Goal: Task Accomplishment & Management: Manage account settings

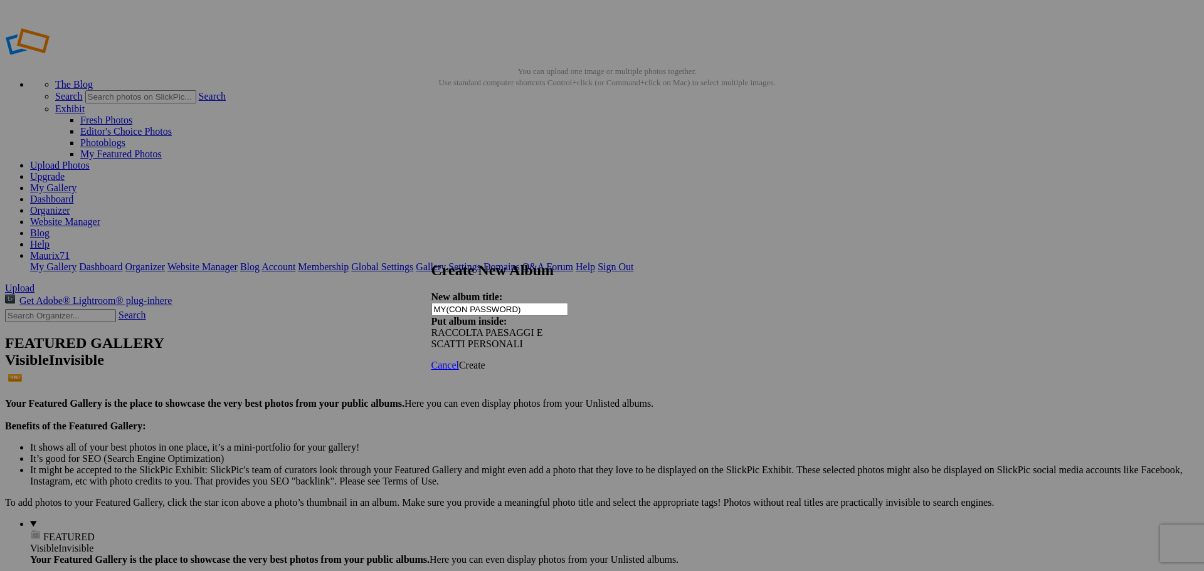
type input "MY(CON PASSWORD)"
click at [485, 360] on span "Create" at bounding box center [472, 365] width 26 height 11
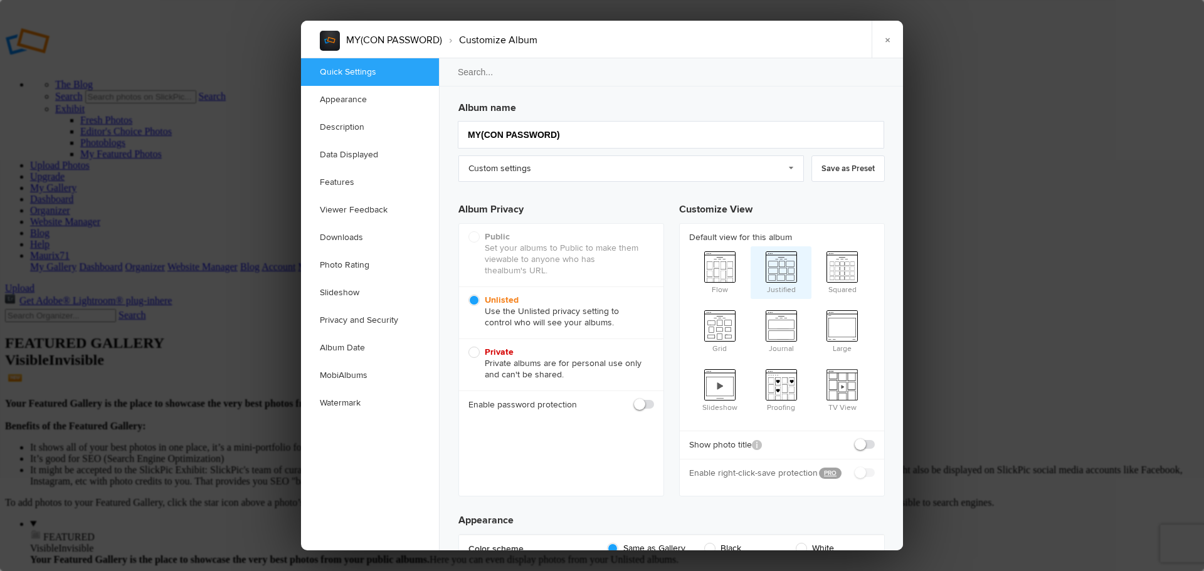
click at [781, 246] on span "Justified" at bounding box center [781, 271] width 61 height 50
click at [751, 246] on input "Justified" at bounding box center [750, 246] width 1 height 1
radio input "true"
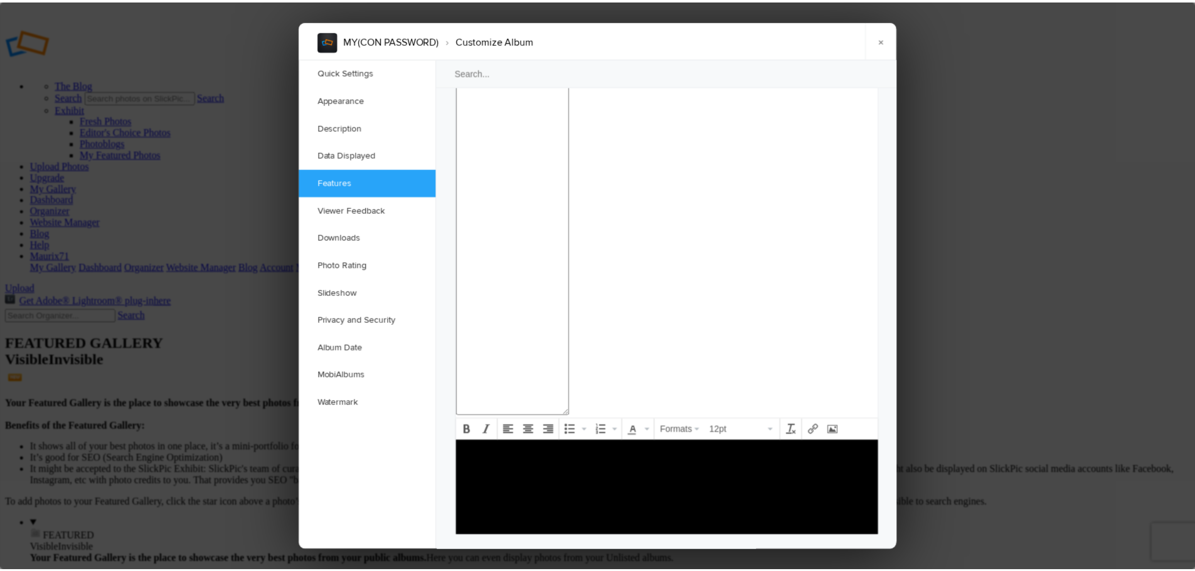
scroll to position [1312, 0]
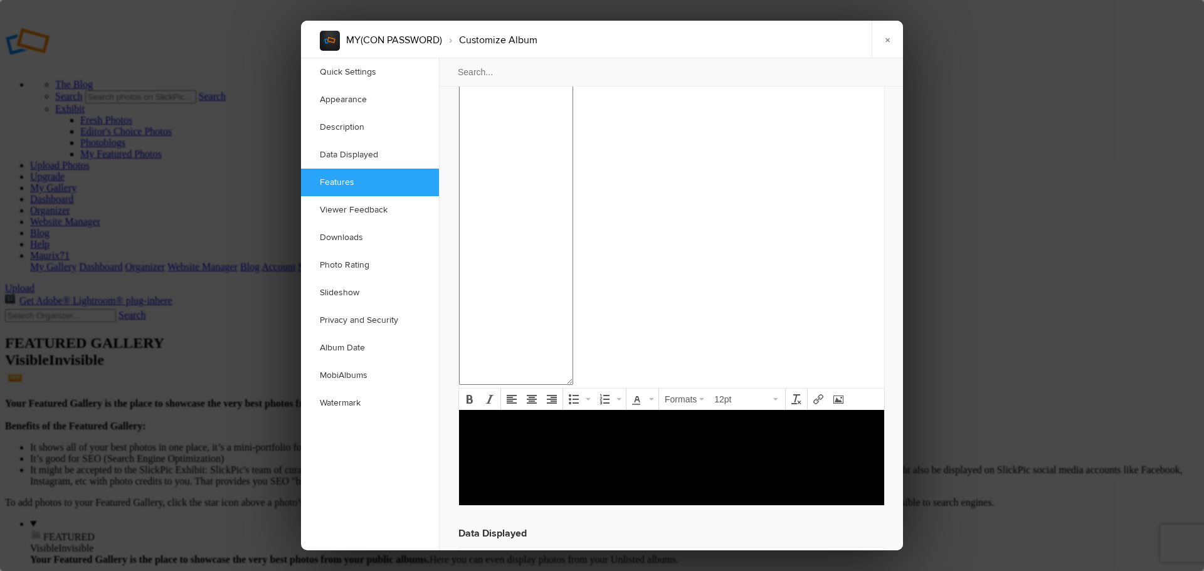
checkbox input "true"
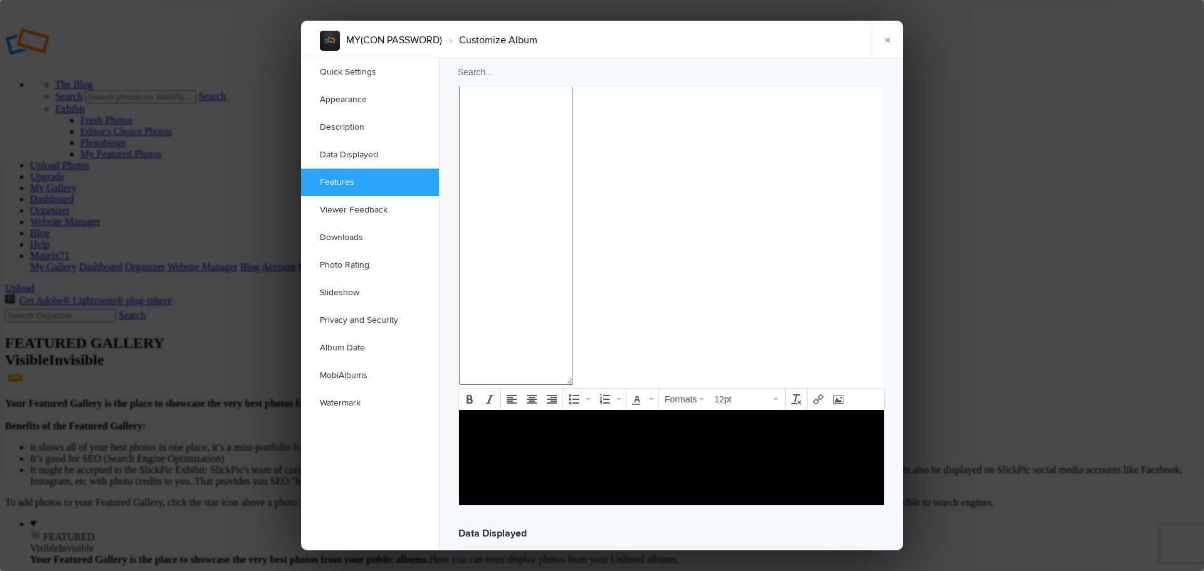
checkbox input "true"
click at [893, 38] on link "×" at bounding box center [887, 40] width 31 height 38
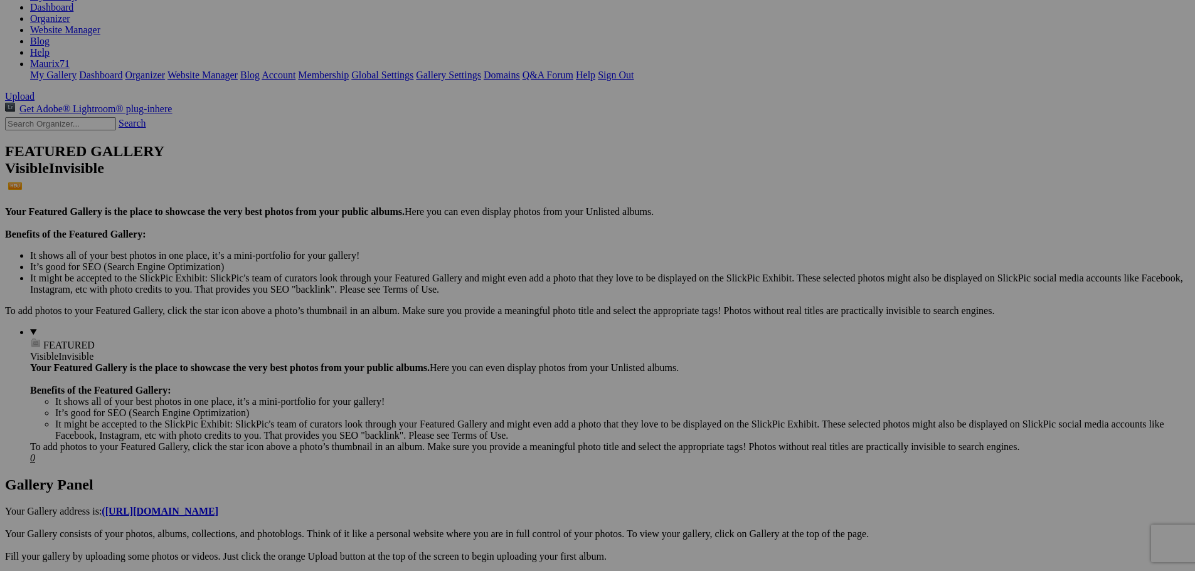
scroll to position [251, 0]
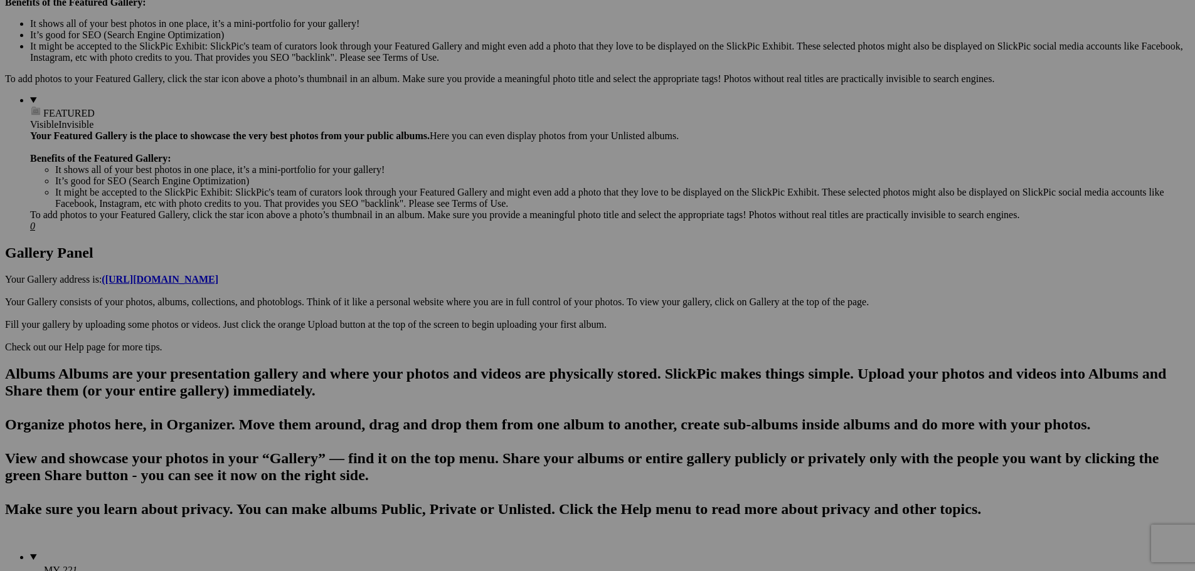
scroll to position [439, 0]
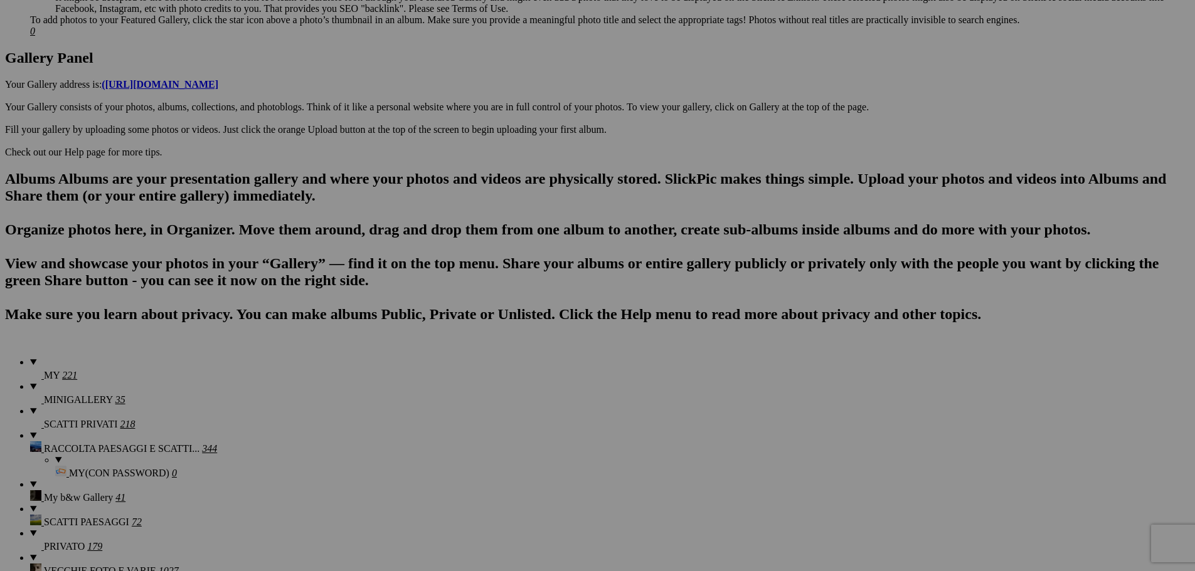
scroll to position [627, 0]
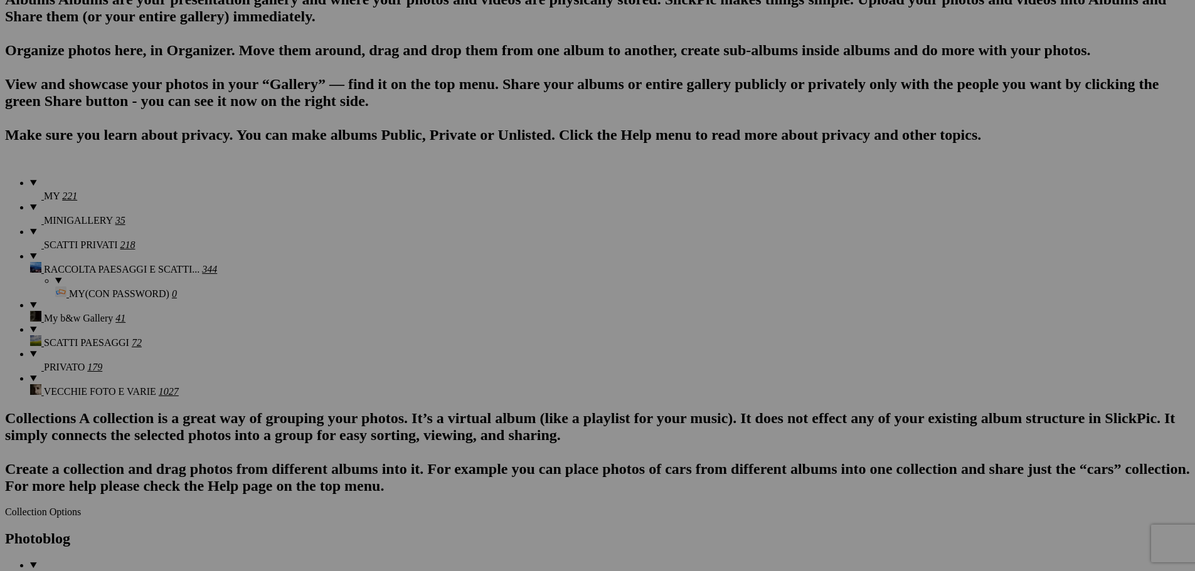
scroll to position [815, 0]
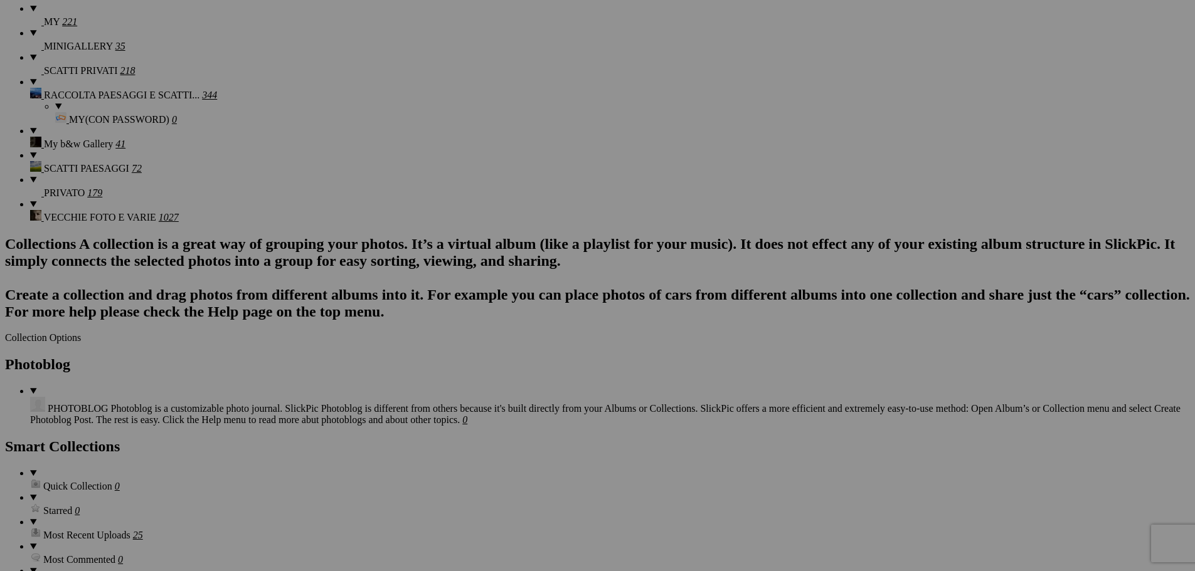
scroll to position [1004, 0]
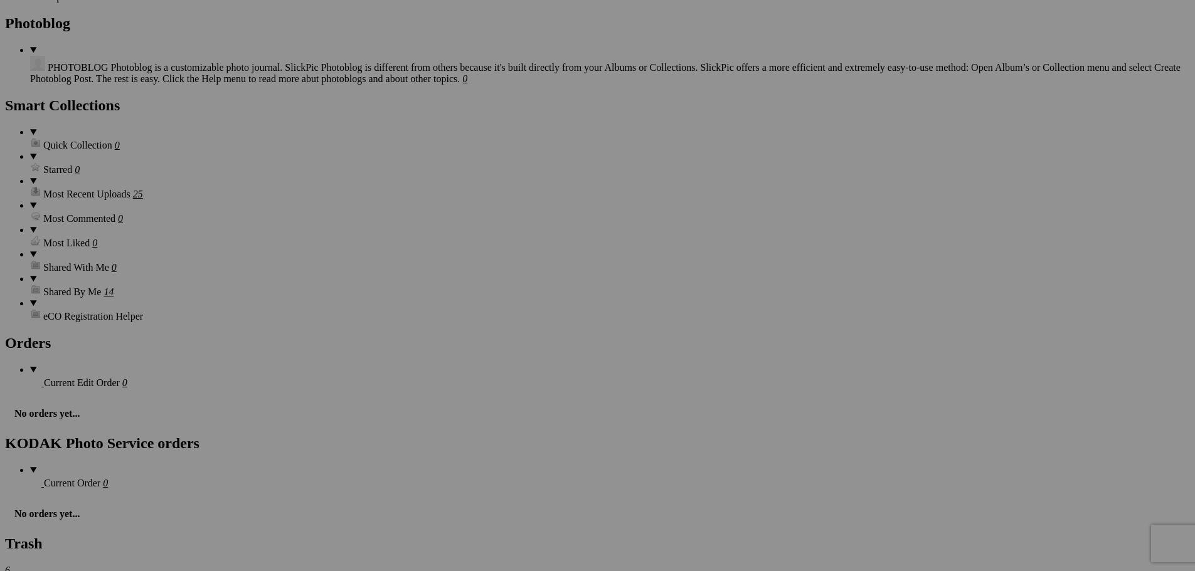
scroll to position [1317, 0]
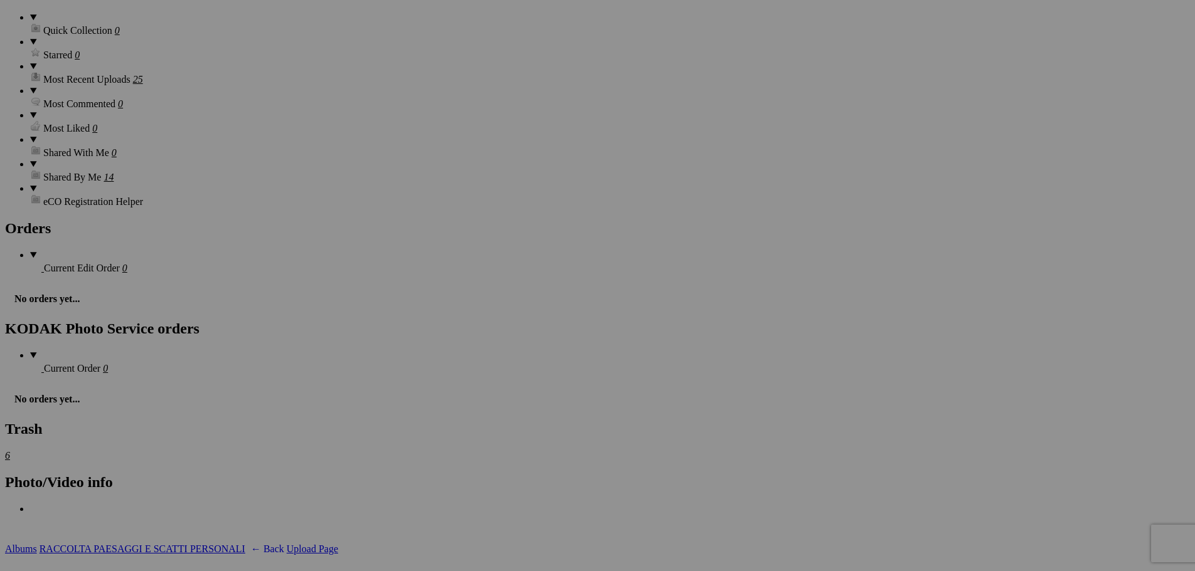
scroll to position [1443, 0]
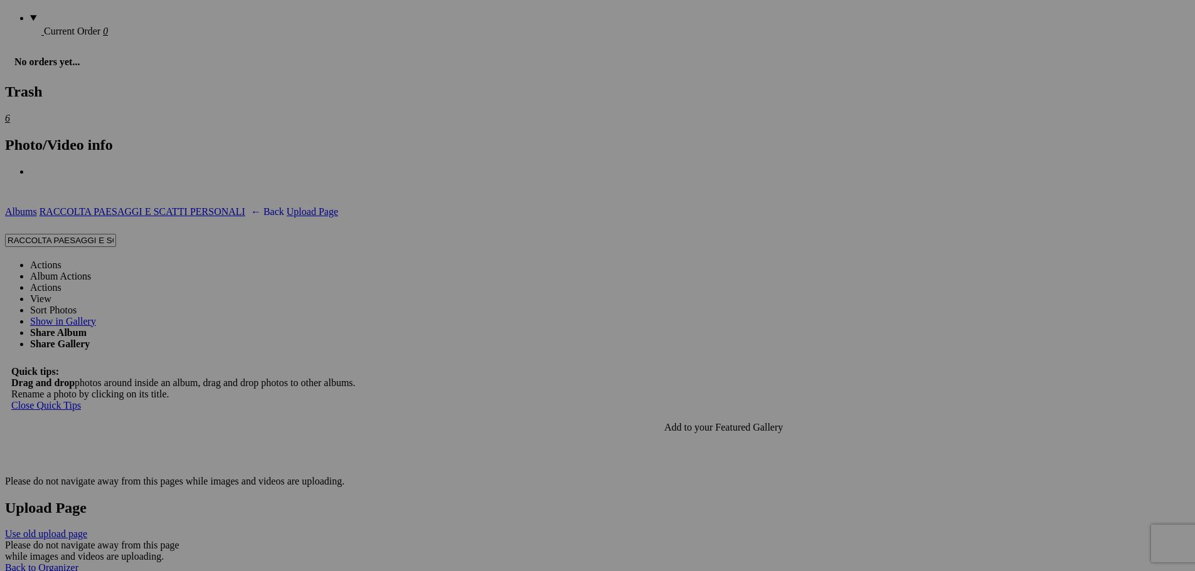
scroll to position [1819, 0]
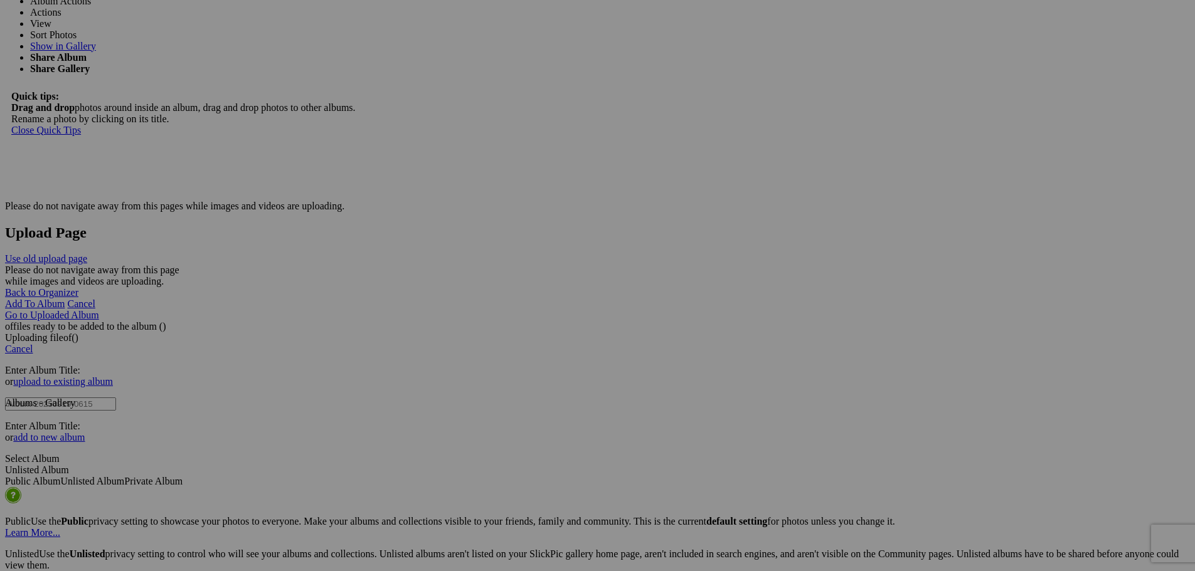
scroll to position [2070, 0]
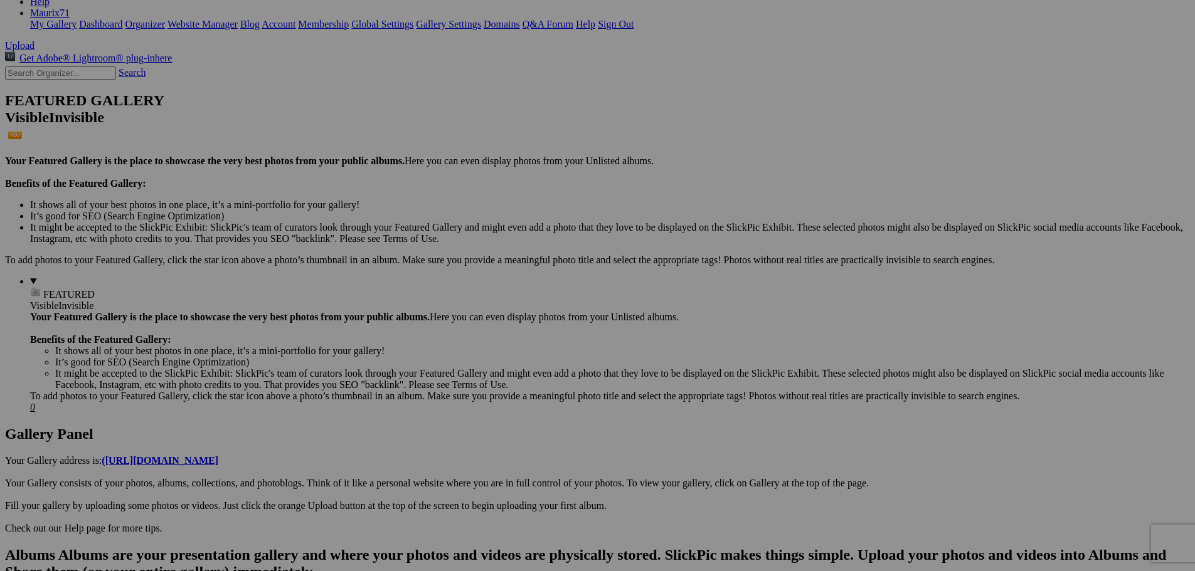
scroll to position [168, 0]
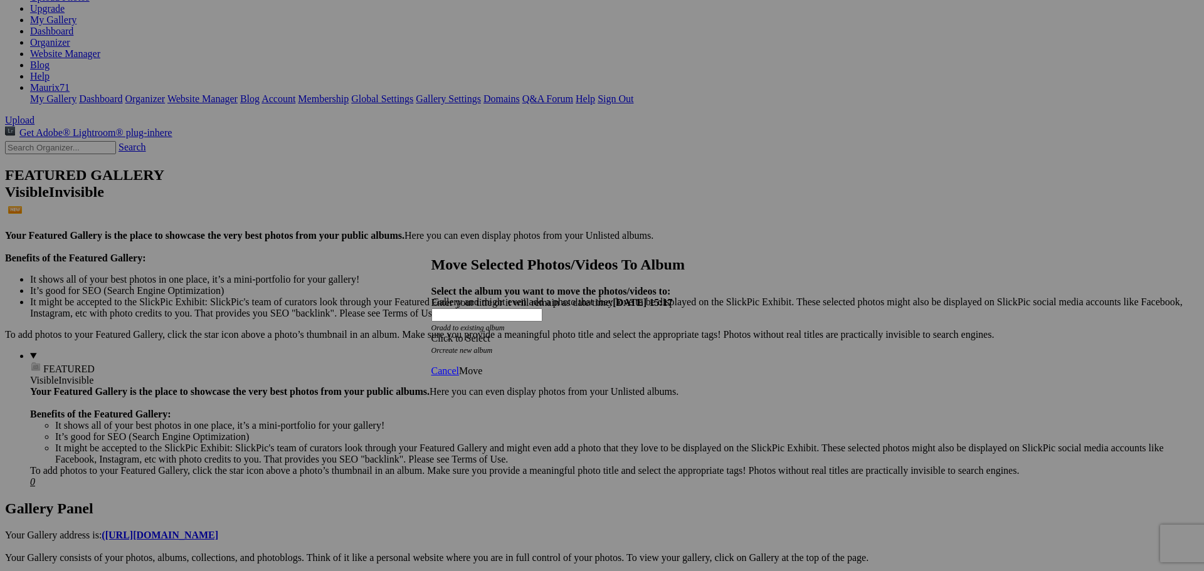
click at [550, 333] on div "Click to Select" at bounding box center [598, 338] width 332 height 11
click at [517, 362] on link "RACCOLTA PAESAGGI E SCATTI PERSONALI" at bounding box center [588, 356] width 206 height 11
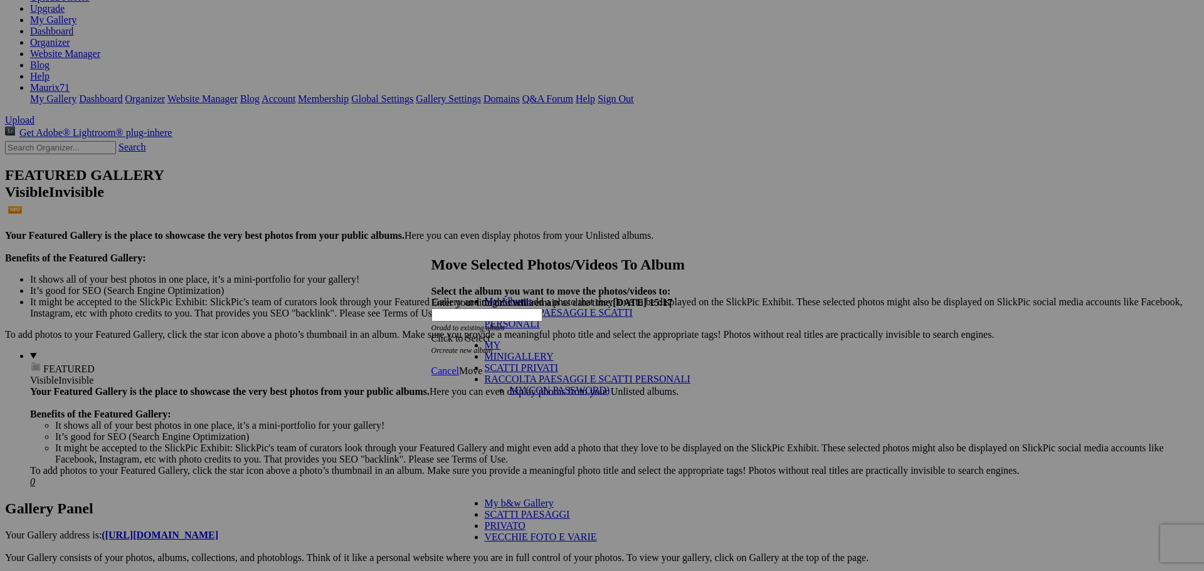
click at [510, 385] on link "MY(CON PASSWORD)" at bounding box center [560, 390] width 100 height 11
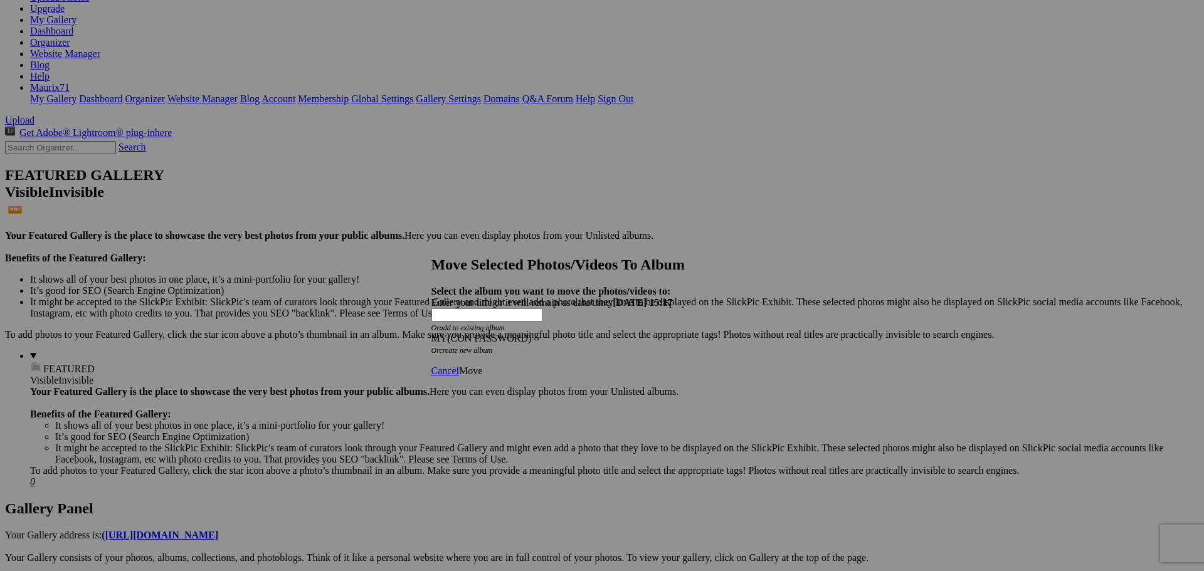
click at [482, 366] on span "Move" at bounding box center [470, 371] width 23 height 11
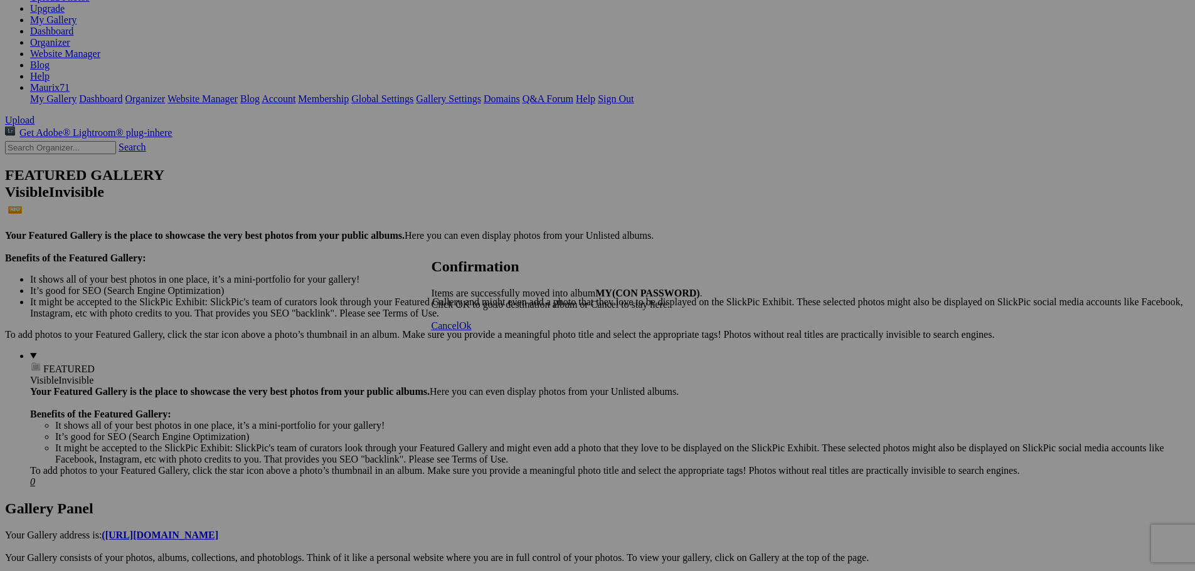
click at [472, 331] on link "Ok" at bounding box center [465, 325] width 13 height 11
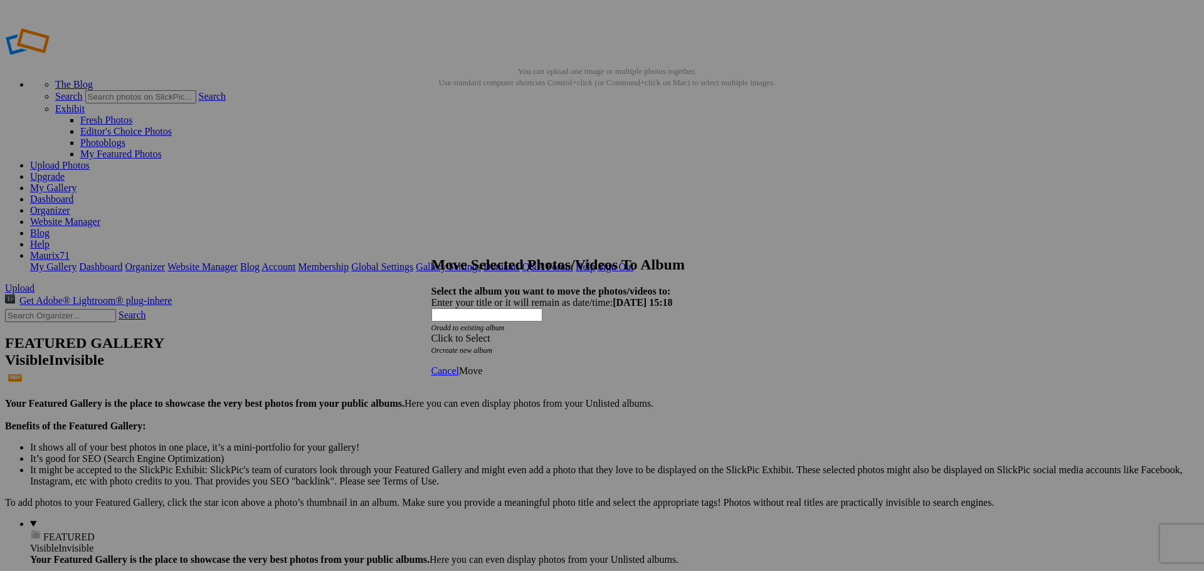
click at [529, 333] on div "Click to Select" at bounding box center [598, 338] width 332 height 11
click at [546, 362] on link "RACCOLTA PAESAGGI E SCATTI PERSONALI" at bounding box center [588, 356] width 206 height 11
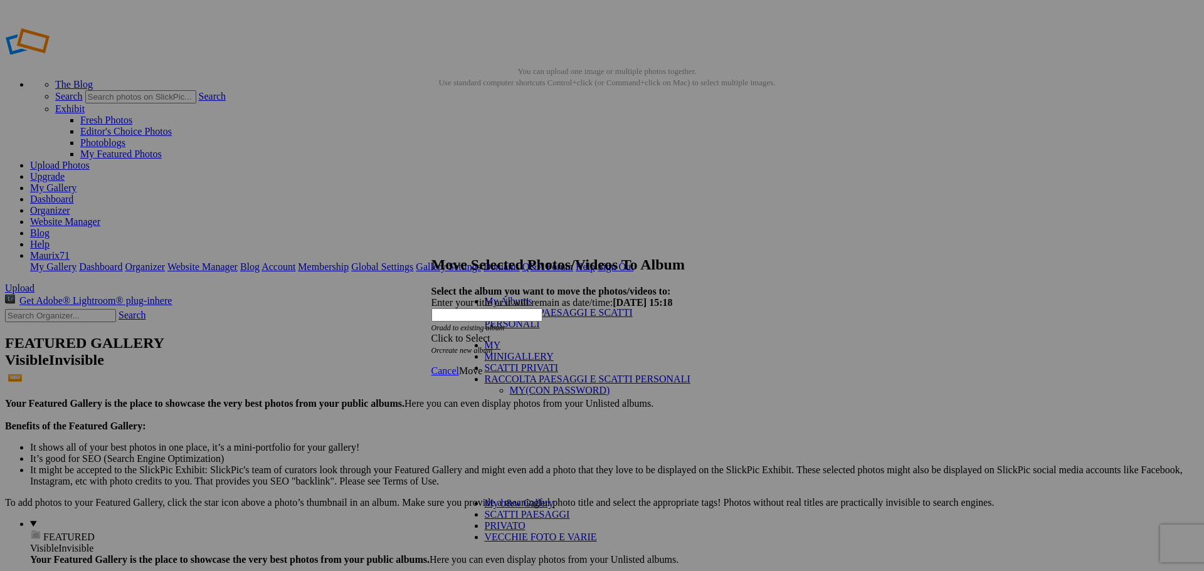
click at [549, 320] on li "RACCOLTA PAESAGGI E SCATTI PERSONALI" at bounding box center [582, 318] width 194 height 23
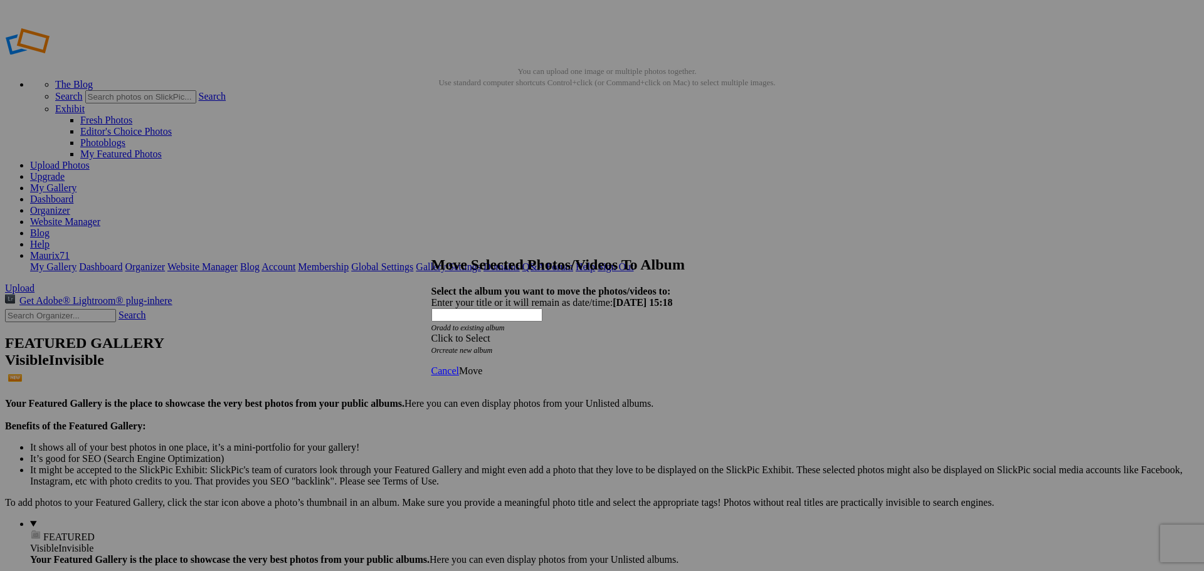
click at [529, 333] on div "Click to Select" at bounding box center [598, 338] width 332 height 11
drag, startPoint x: 532, startPoint y: 376, endPoint x: 534, endPoint y: 347, distance: 29.5
click at [532, 362] on span "RACCOLTA PAESAGGI E SCATTI PERSONALI" at bounding box center [588, 356] width 206 height 11
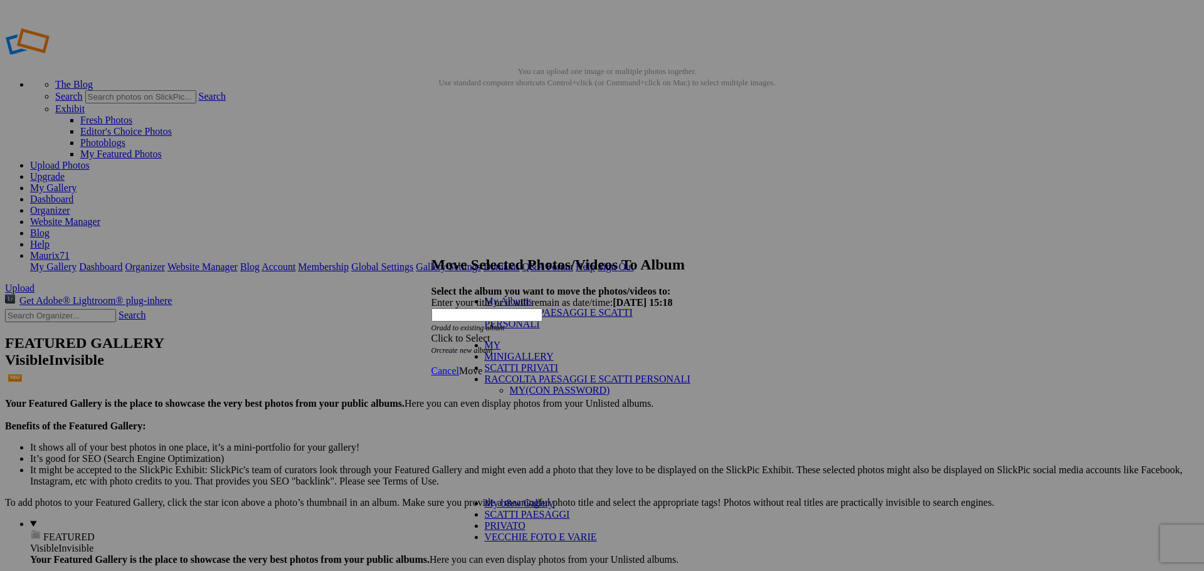
click at [527, 323] on link "RACCOLTA PAESAGGI E SCATTI PERSONALI" at bounding box center [559, 318] width 148 height 22
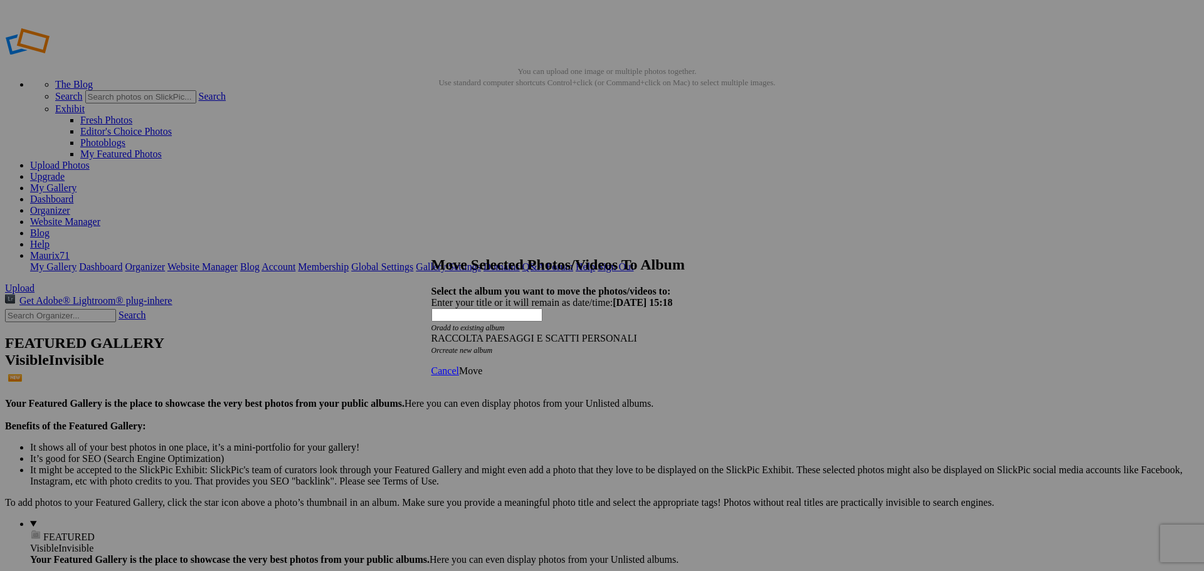
click at [482, 366] on span "Move" at bounding box center [470, 371] width 23 height 11
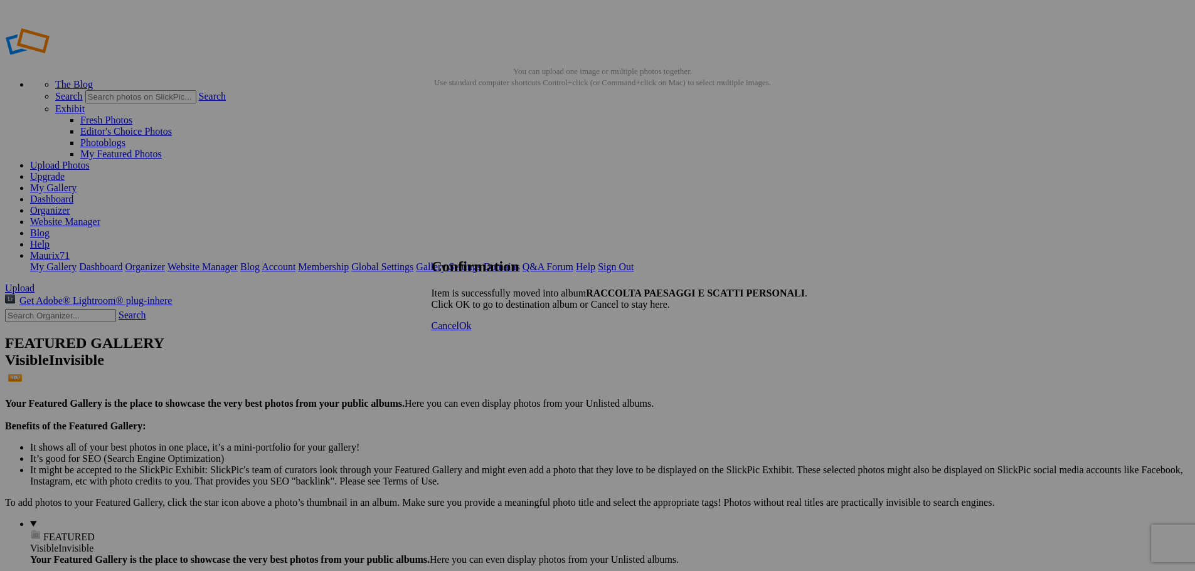
click at [472, 331] on link "Ok" at bounding box center [465, 325] width 13 height 11
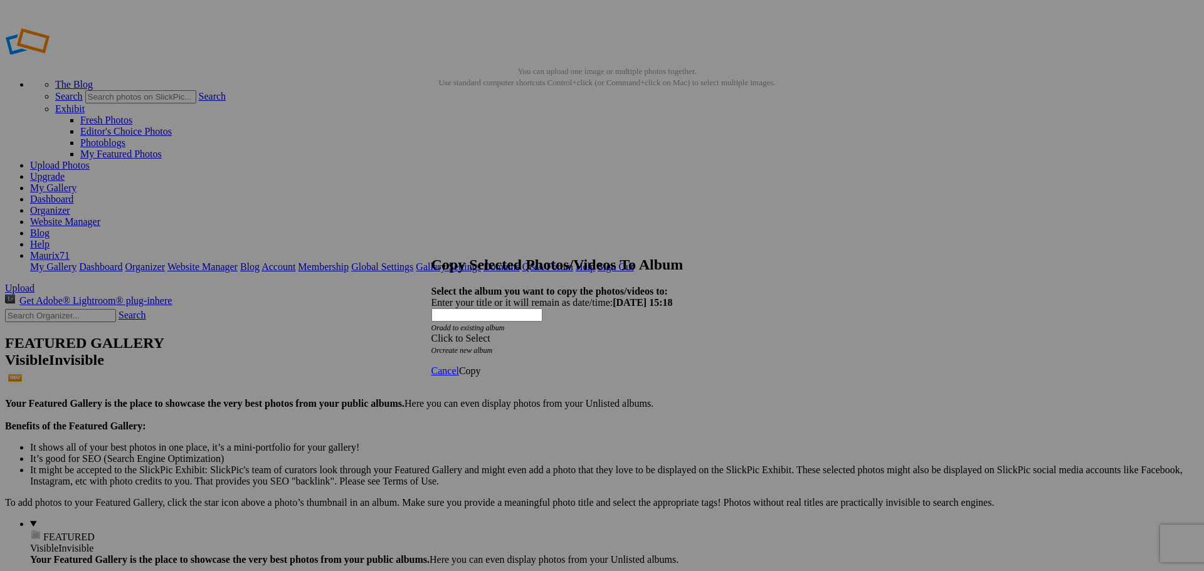
click at [538, 333] on div "Click to Select" at bounding box center [598, 338] width 332 height 11
click at [530, 362] on span "RACCOLTA PAESAGGI E SCATTI PERSONALI" at bounding box center [588, 356] width 206 height 11
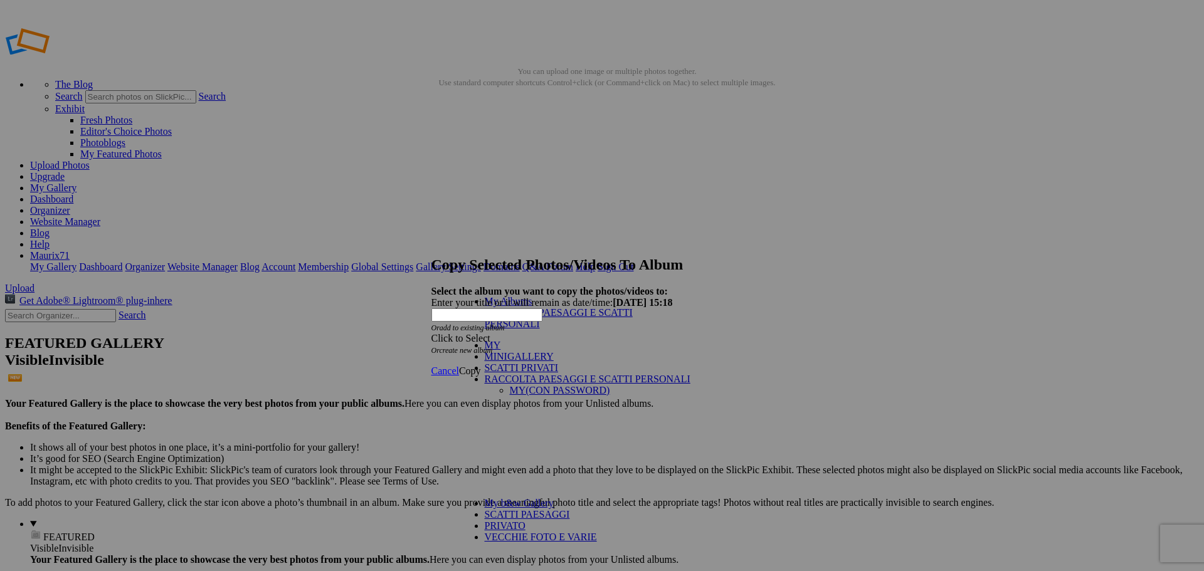
click at [510, 385] on link "MY(CON PASSWORD)" at bounding box center [560, 390] width 100 height 11
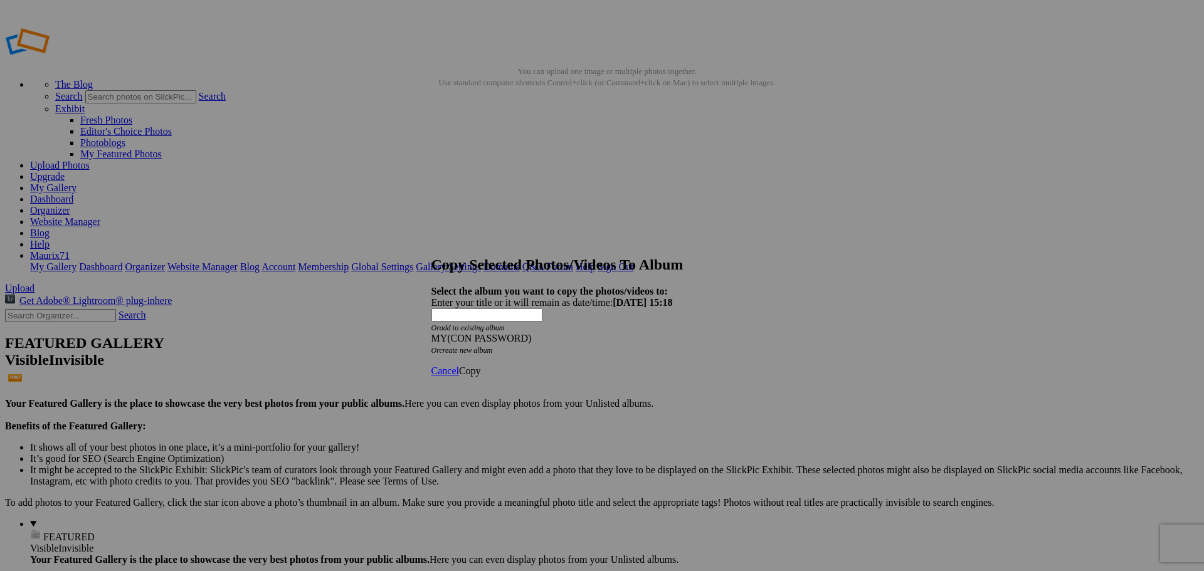
click at [481, 366] on span "Copy" at bounding box center [470, 371] width 22 height 11
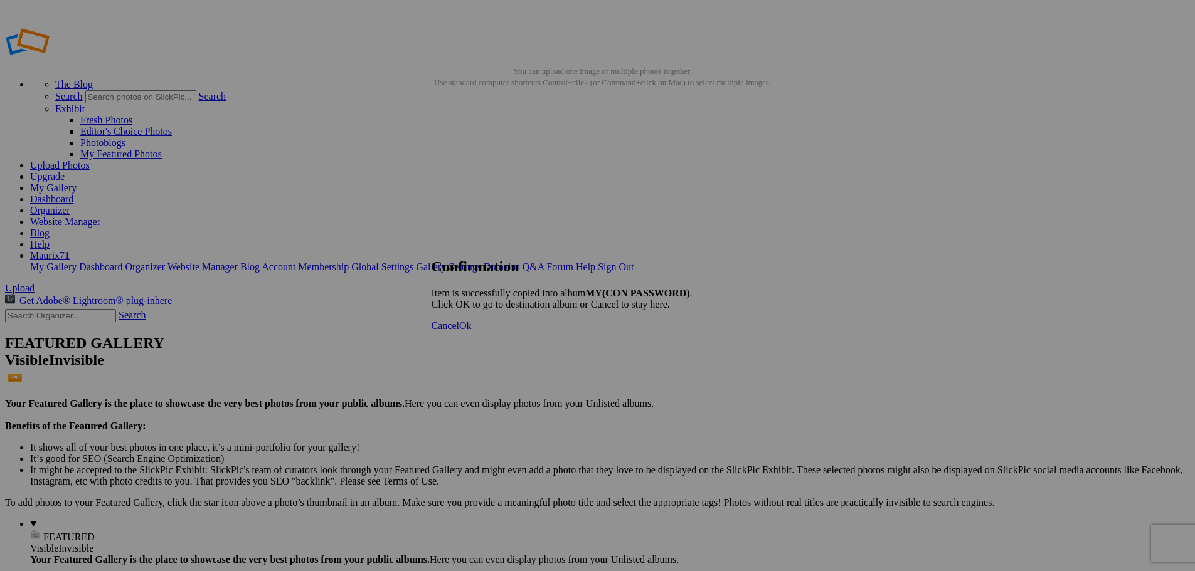
click at [472, 331] on span "Ok" at bounding box center [465, 325] width 13 height 11
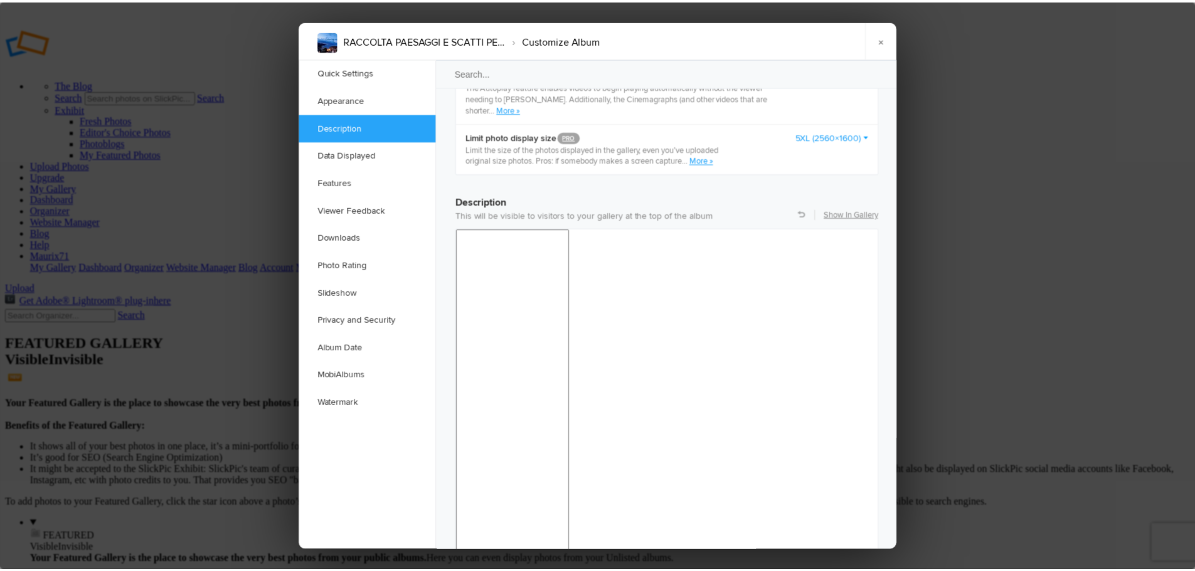
scroll to position [891, 0]
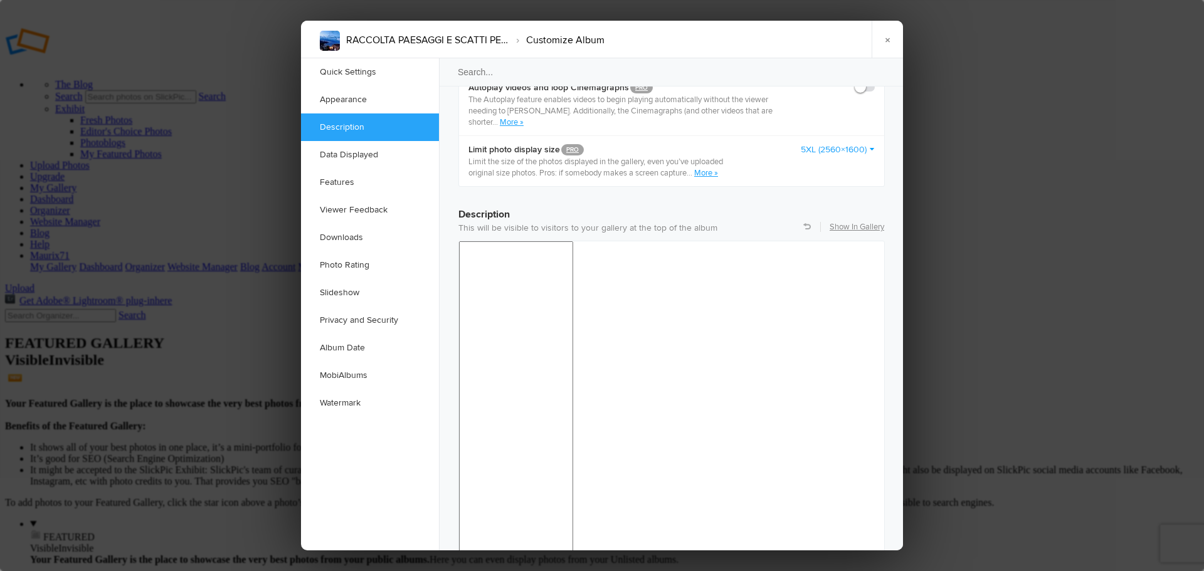
drag, startPoint x: 704, startPoint y: 855, endPoint x: 528, endPoint y: 857, distance: 176.2
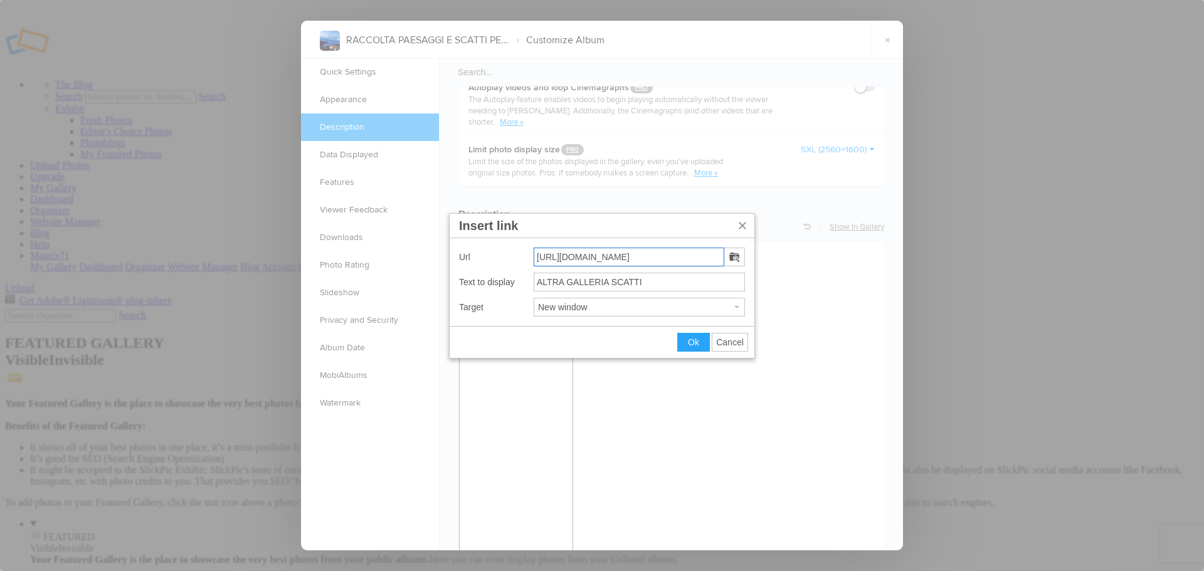
drag, startPoint x: 669, startPoint y: 255, endPoint x: 455, endPoint y: 257, distance: 213.9
click at [455, 257] on div "Url [URL][DOMAIN_NAME] Text to display ALTRA GALLERIA SCATTI Target New window" at bounding box center [602, 282] width 305 height 88
paste input "cloud_paesaggi_mau"
type input "[URL][DOMAIN_NAME]"
click at [688, 344] on span "Ok" at bounding box center [693, 342] width 11 height 10
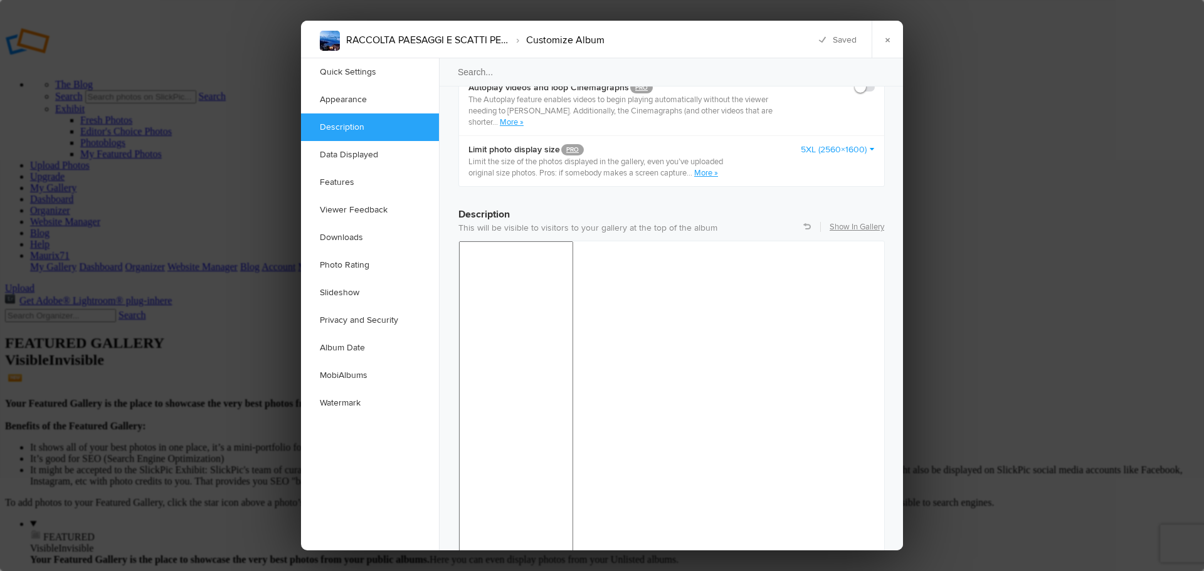
drag, startPoint x: 610, startPoint y: 916, endPoint x: 457, endPoint y: 908, distance: 152.6
click at [886, 36] on link "×" at bounding box center [887, 40] width 31 height 38
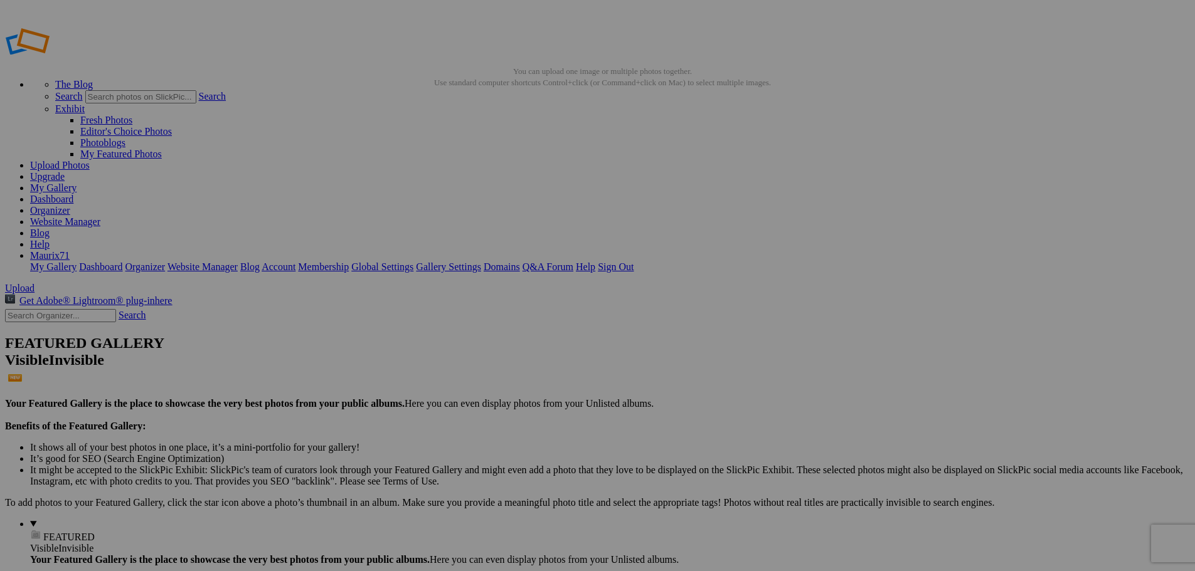
drag, startPoint x: 304, startPoint y: 395, endPoint x: 410, endPoint y: 400, distance: 106.1
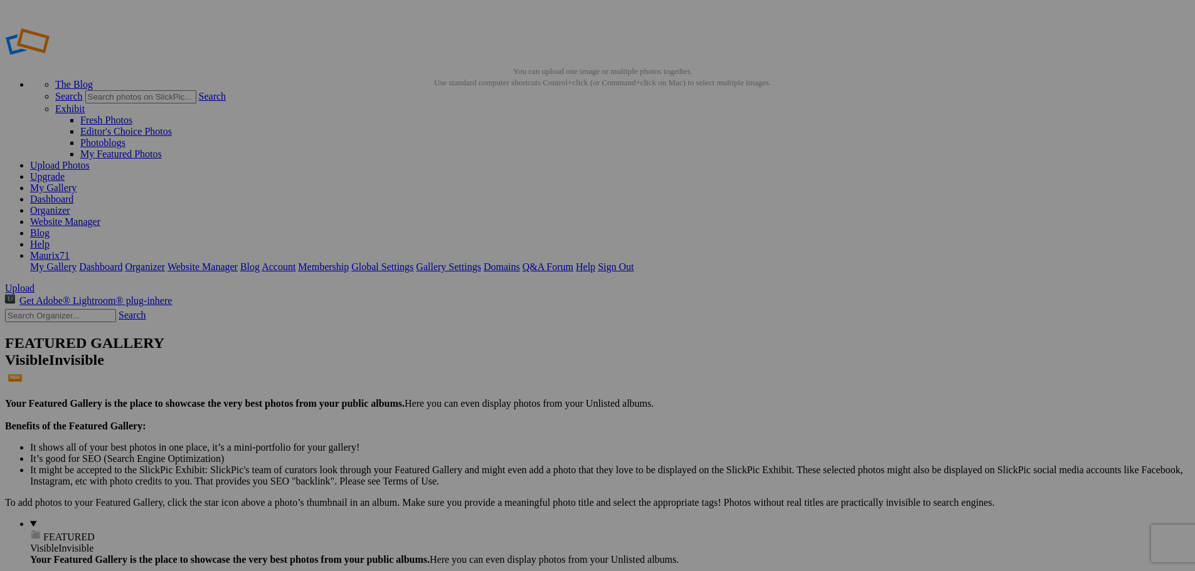
scroll to position [0, 0]
type input "112"
drag, startPoint x: 414, startPoint y: 394, endPoint x: 533, endPoint y: 401, distance: 119.4
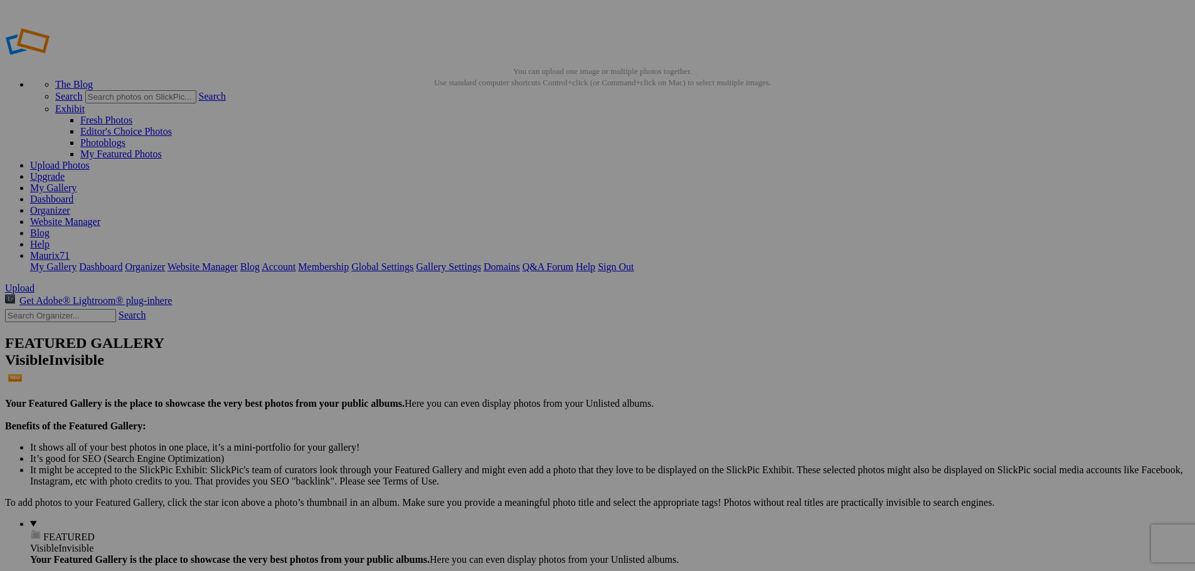
scroll to position [0, 0]
type input "113"
drag, startPoint x: 526, startPoint y: 395, endPoint x: 775, endPoint y: 396, distance: 248.4
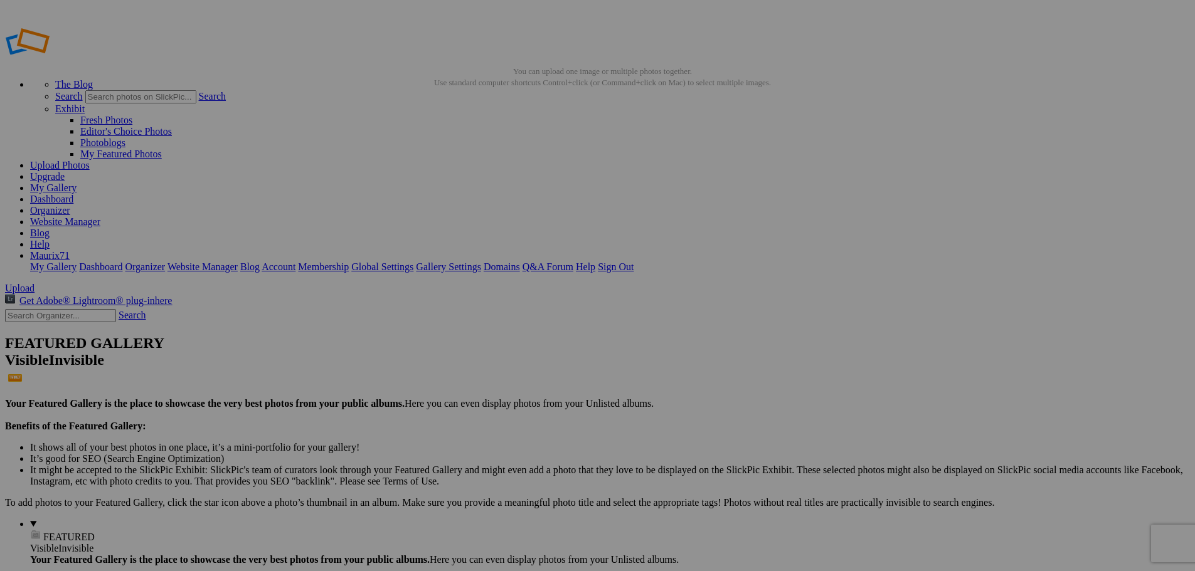
scroll to position [0, 0]
type input "114"
drag, startPoint x: 639, startPoint y: 395, endPoint x: 759, endPoint y: 396, distance: 119.8
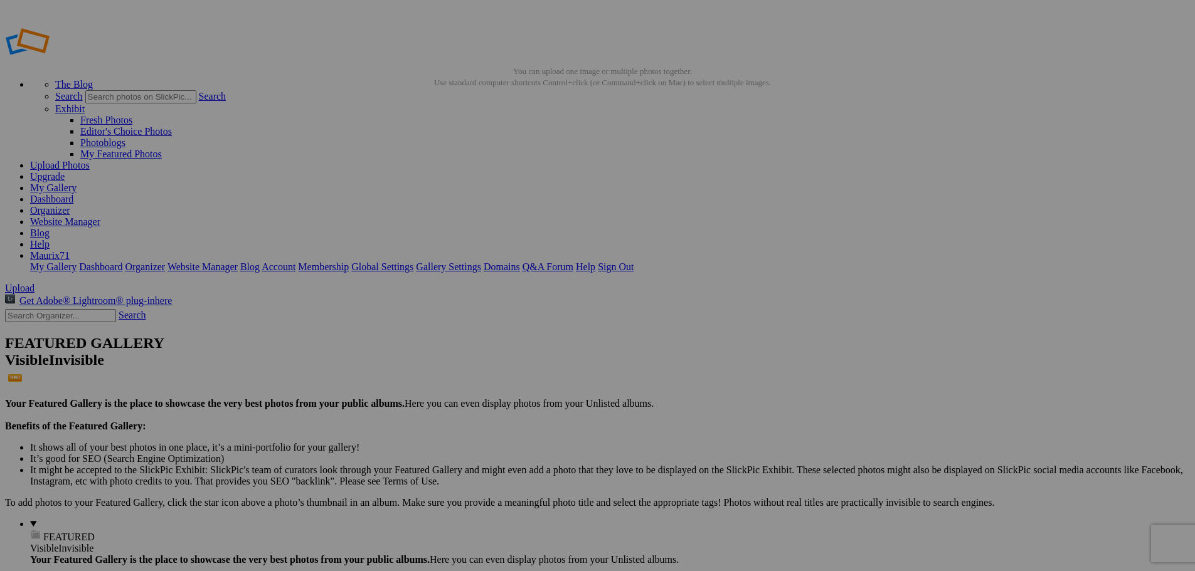
scroll to position [0, 0]
type input "115"
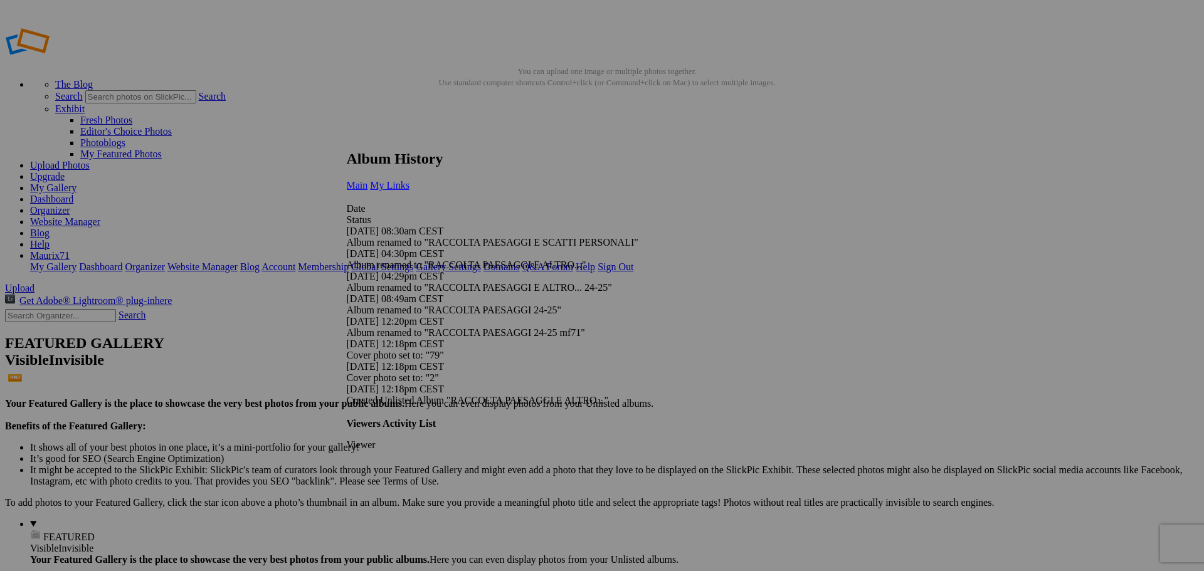
click at [410, 180] on span "My Links" at bounding box center [390, 185] width 40 height 11
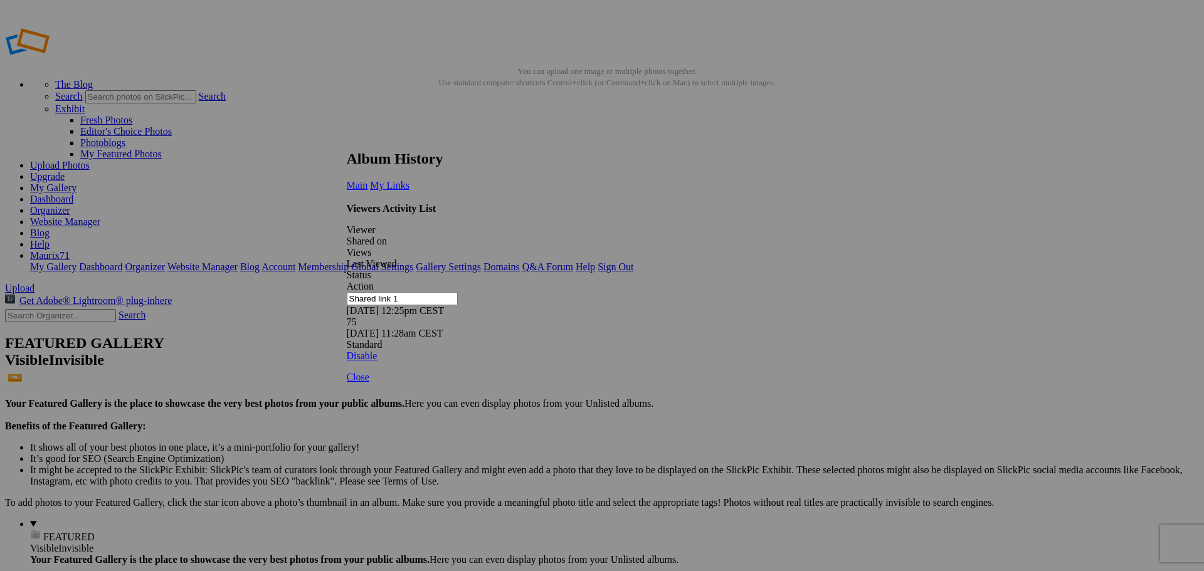
click at [347, 139] on link at bounding box center [347, 139] width 0 height 0
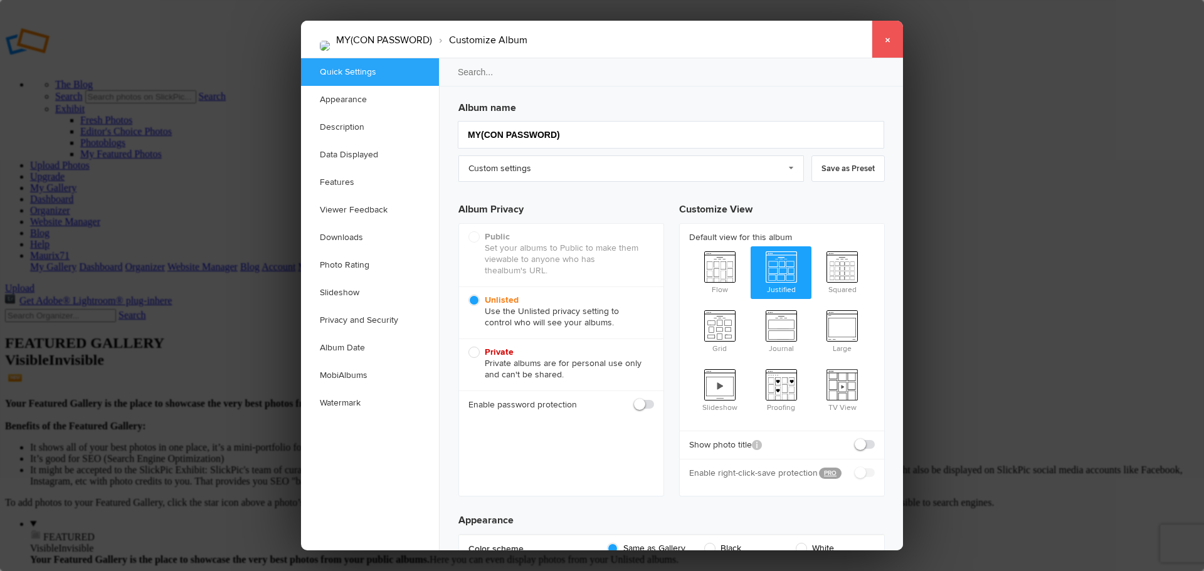
click at [889, 35] on link "×" at bounding box center [887, 40] width 31 height 38
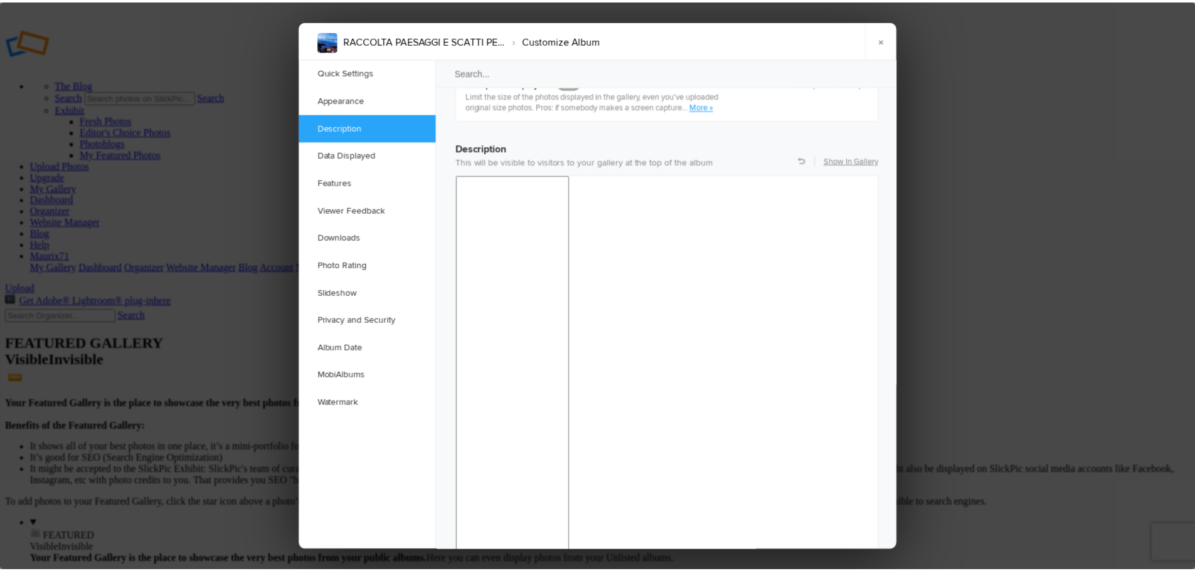
scroll to position [878, 0]
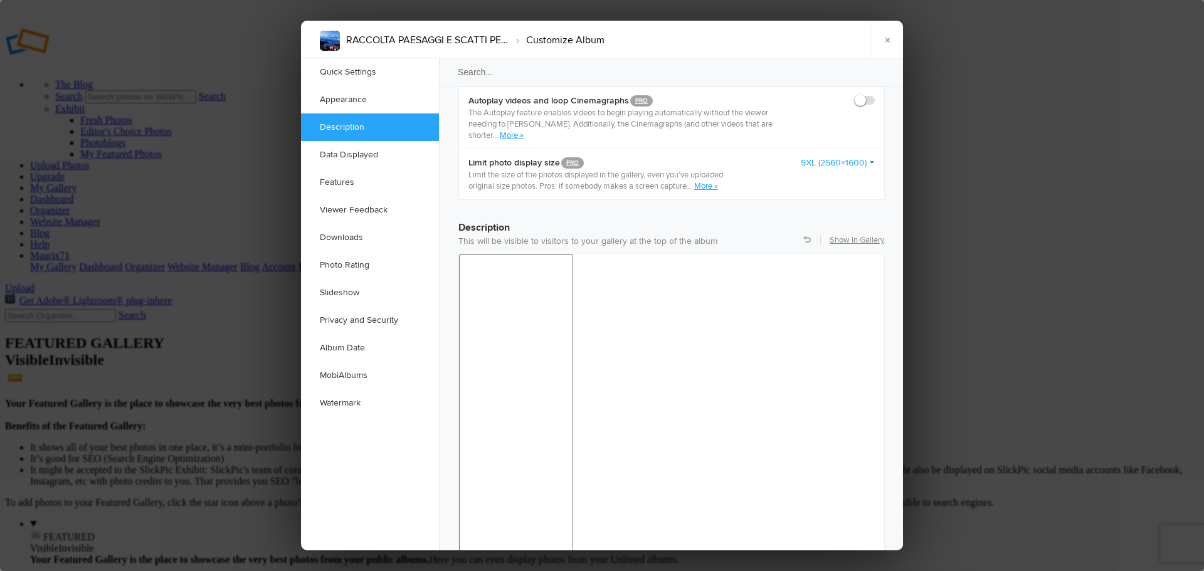
click at [726, 353] on span "24pt" at bounding box center [726, 351] width 17 height 10
drag, startPoint x: 584, startPoint y: 930, endPoint x: 449, endPoint y: 929, distance: 134.9
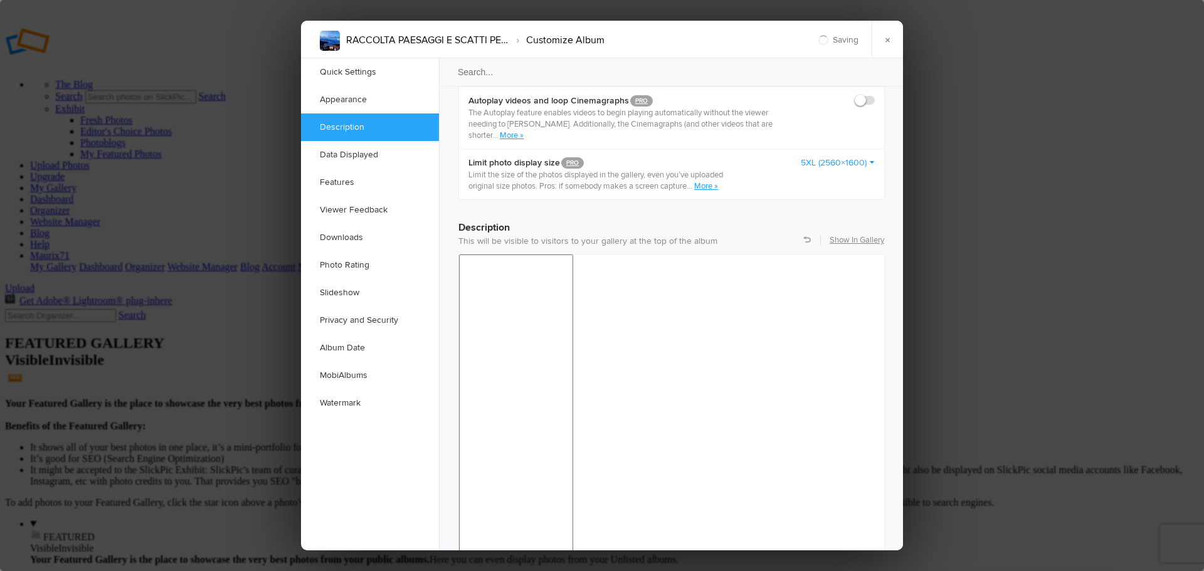
click at [601, 287] on div at bounding box center [601, 288] width 11 height 11
drag, startPoint x: 591, startPoint y: 930, endPoint x: 464, endPoint y: 923, distance: 126.9
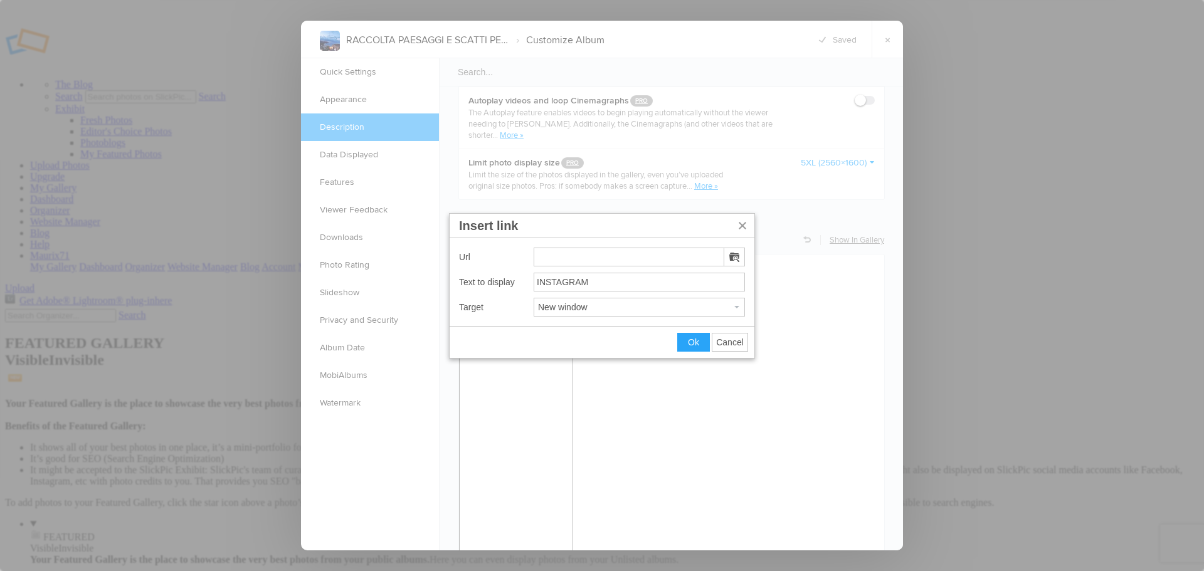
type input "[URL][DOMAIN_NAME]"
drag, startPoint x: 695, startPoint y: 341, endPoint x: 234, endPoint y: 92, distance: 523.6
click at [695, 341] on span "Ok" at bounding box center [693, 342] width 11 height 10
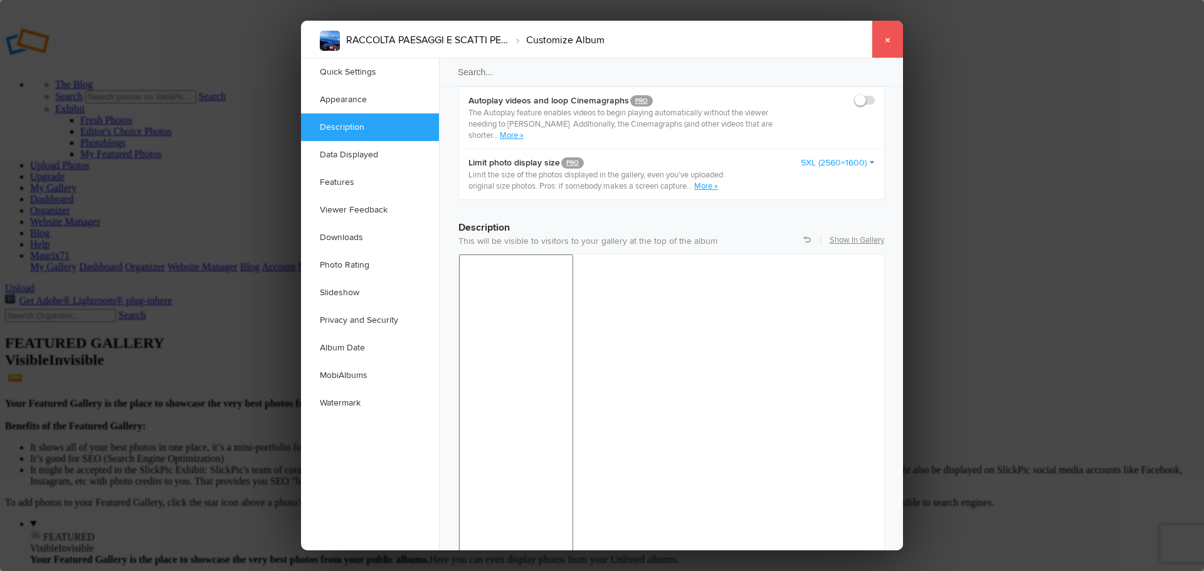
click at [892, 41] on link "×" at bounding box center [887, 40] width 31 height 38
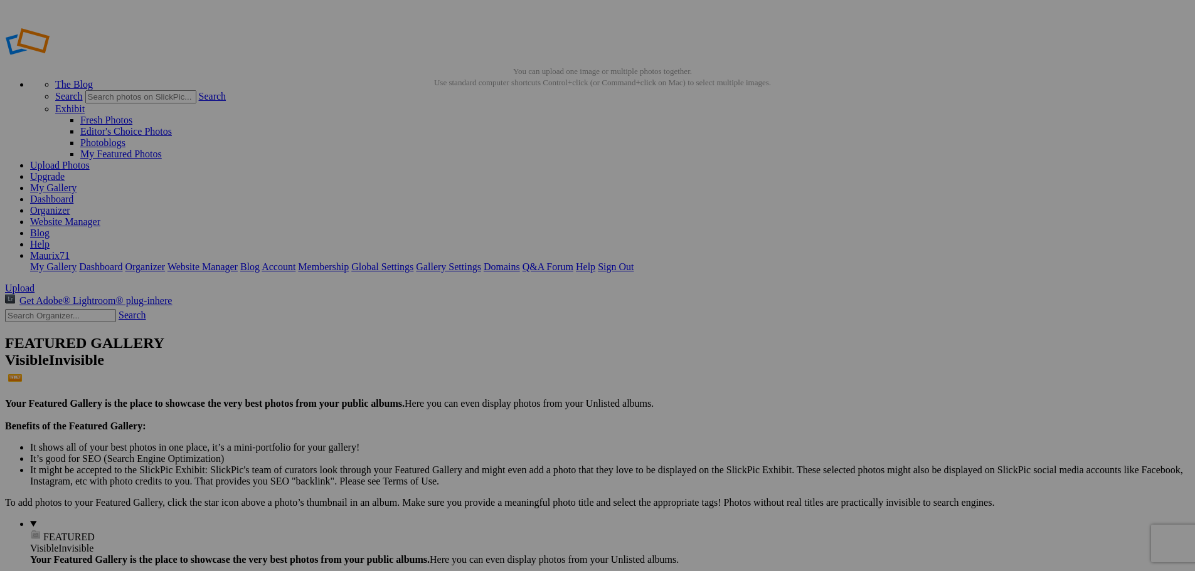
click at [73, 194] on link "Dashboard" at bounding box center [51, 199] width 43 height 11
